Goal: Information Seeking & Learning: Learn about a topic

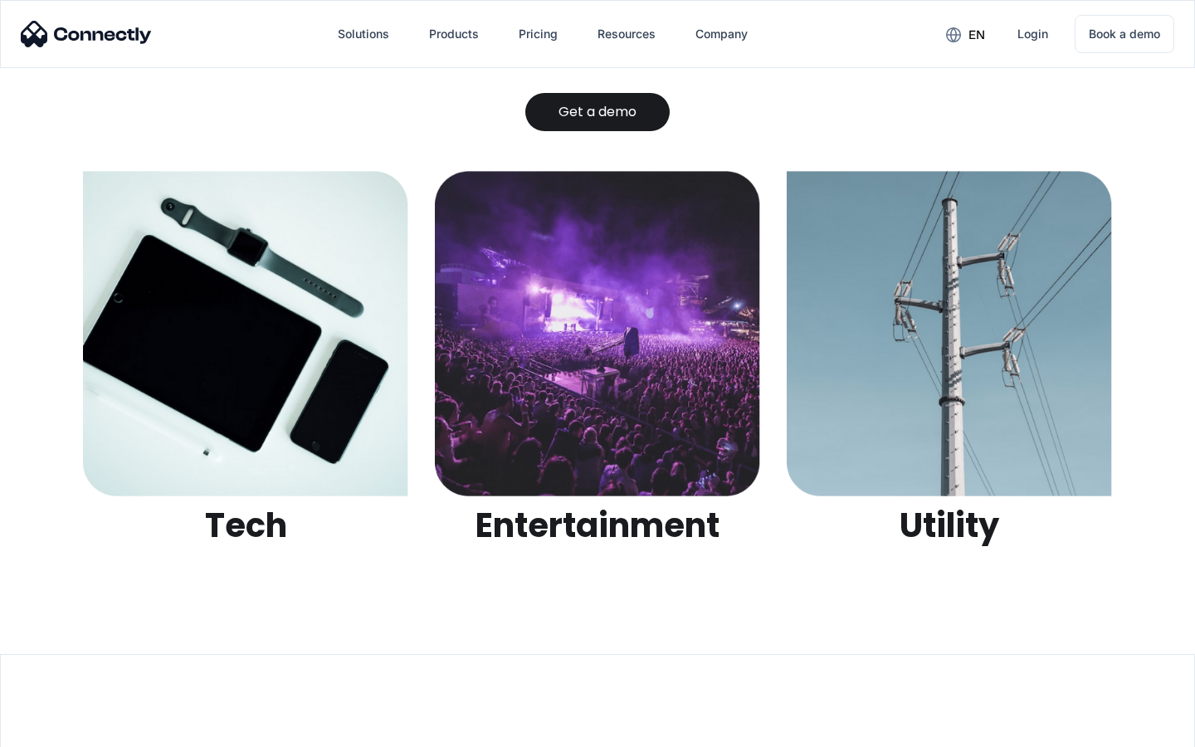
scroll to position [5237, 0]
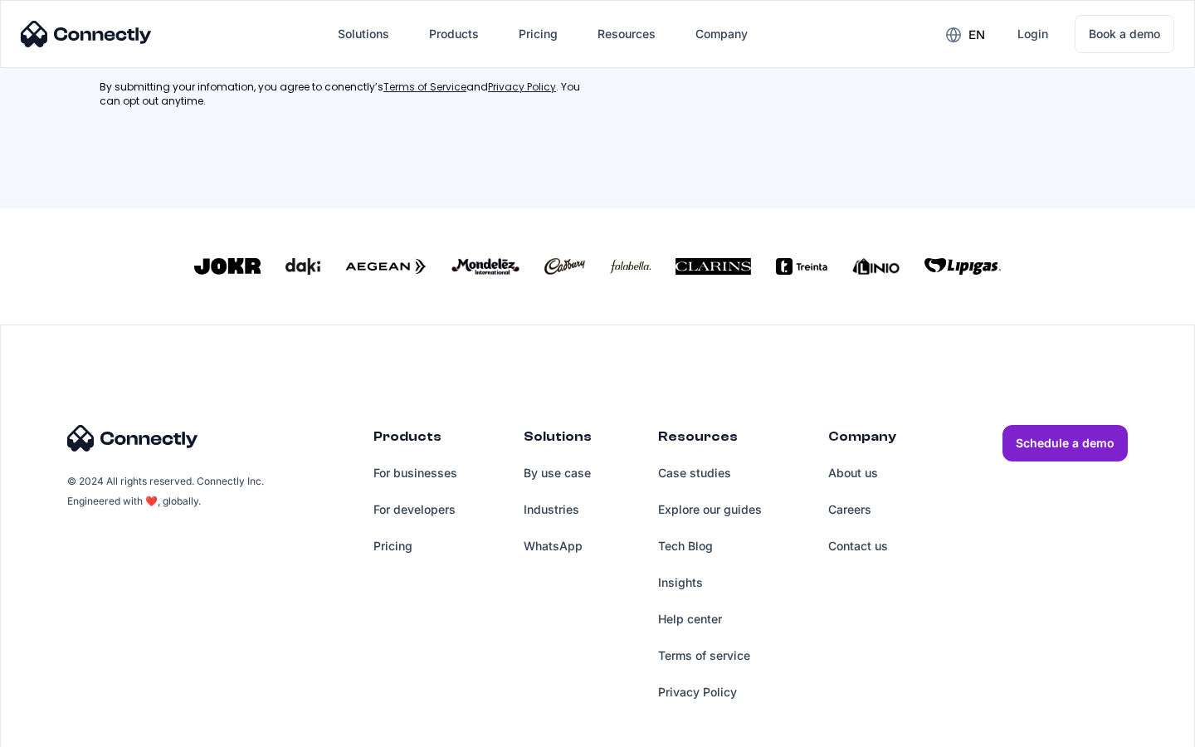
scroll to position [747, 0]
